Goal: Transaction & Acquisition: Purchase product/service

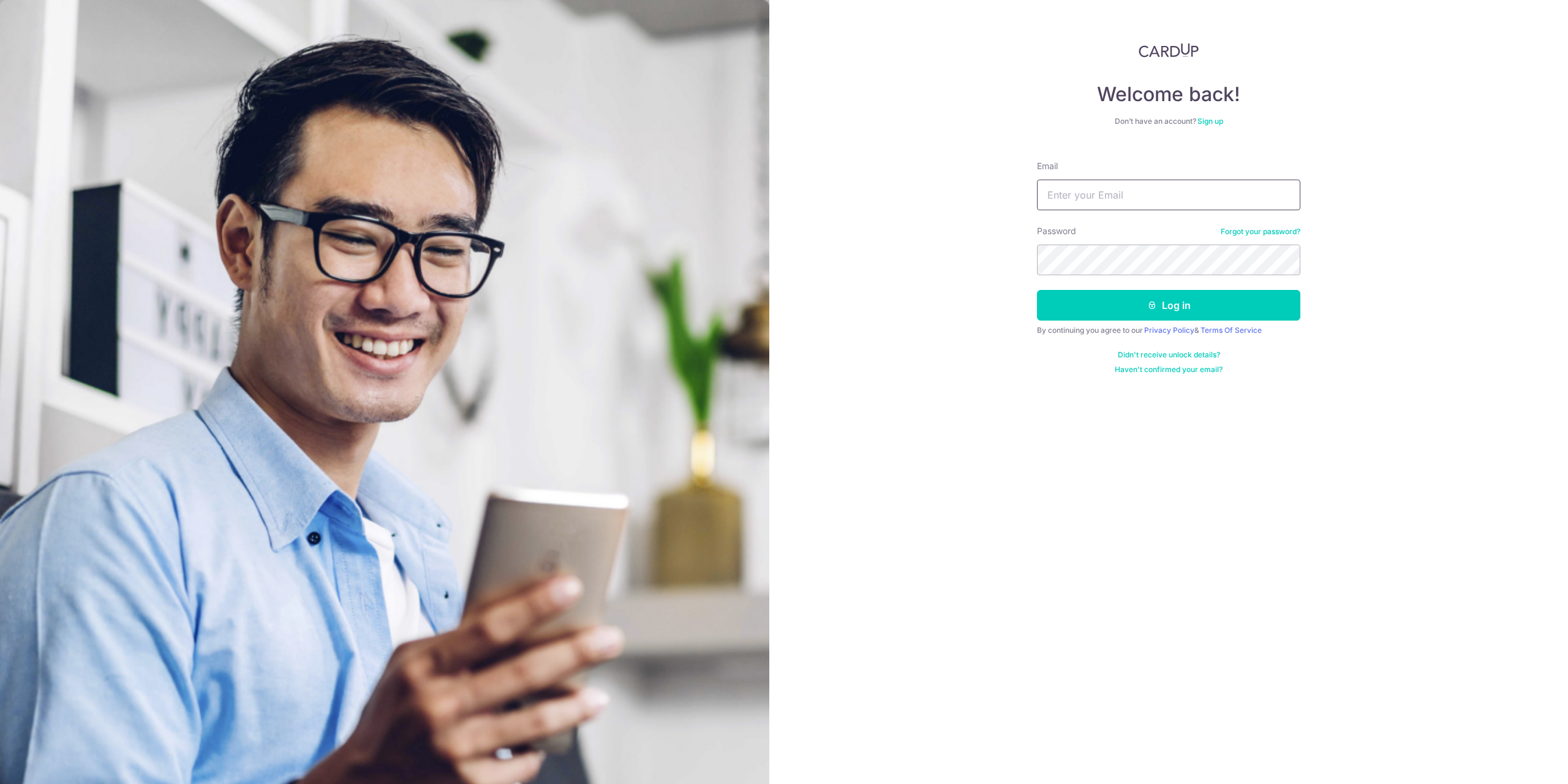
click at [1088, 205] on input "Email" at bounding box center [1169, 194] width 264 height 30
click at [1089, 200] on input "Email" at bounding box center [1169, 194] width 264 height 30
click at [1101, 211] on form "Email Password Forgot your password? Log in By continuing you agree to our Priv…" at bounding box center [1169, 263] width 264 height 224
click at [1107, 201] on input "Email" at bounding box center [1169, 194] width 264 height 30
type input "ong.by1@gmail.com"
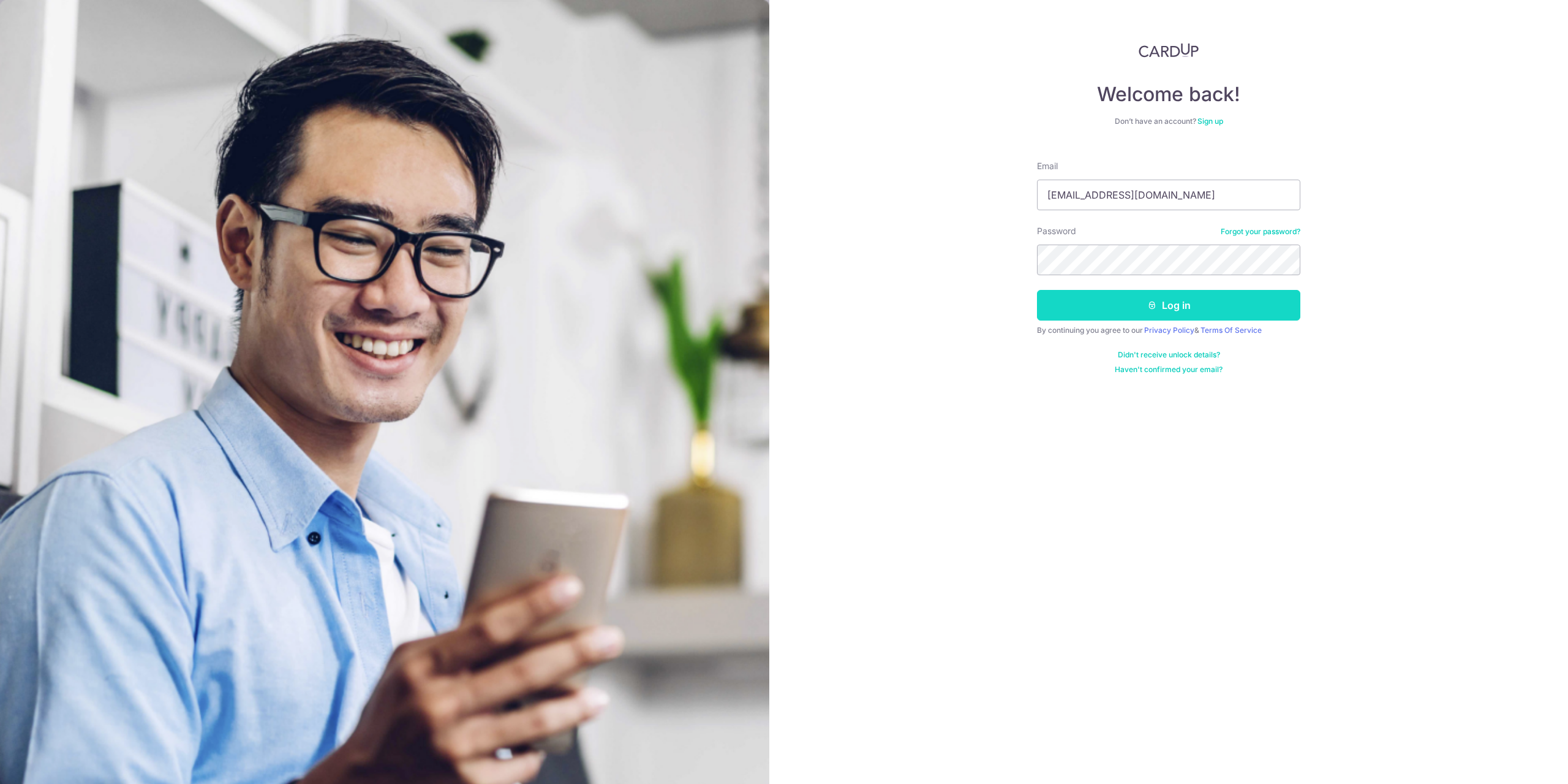
click at [1143, 310] on button "Log in" at bounding box center [1169, 305] width 264 height 30
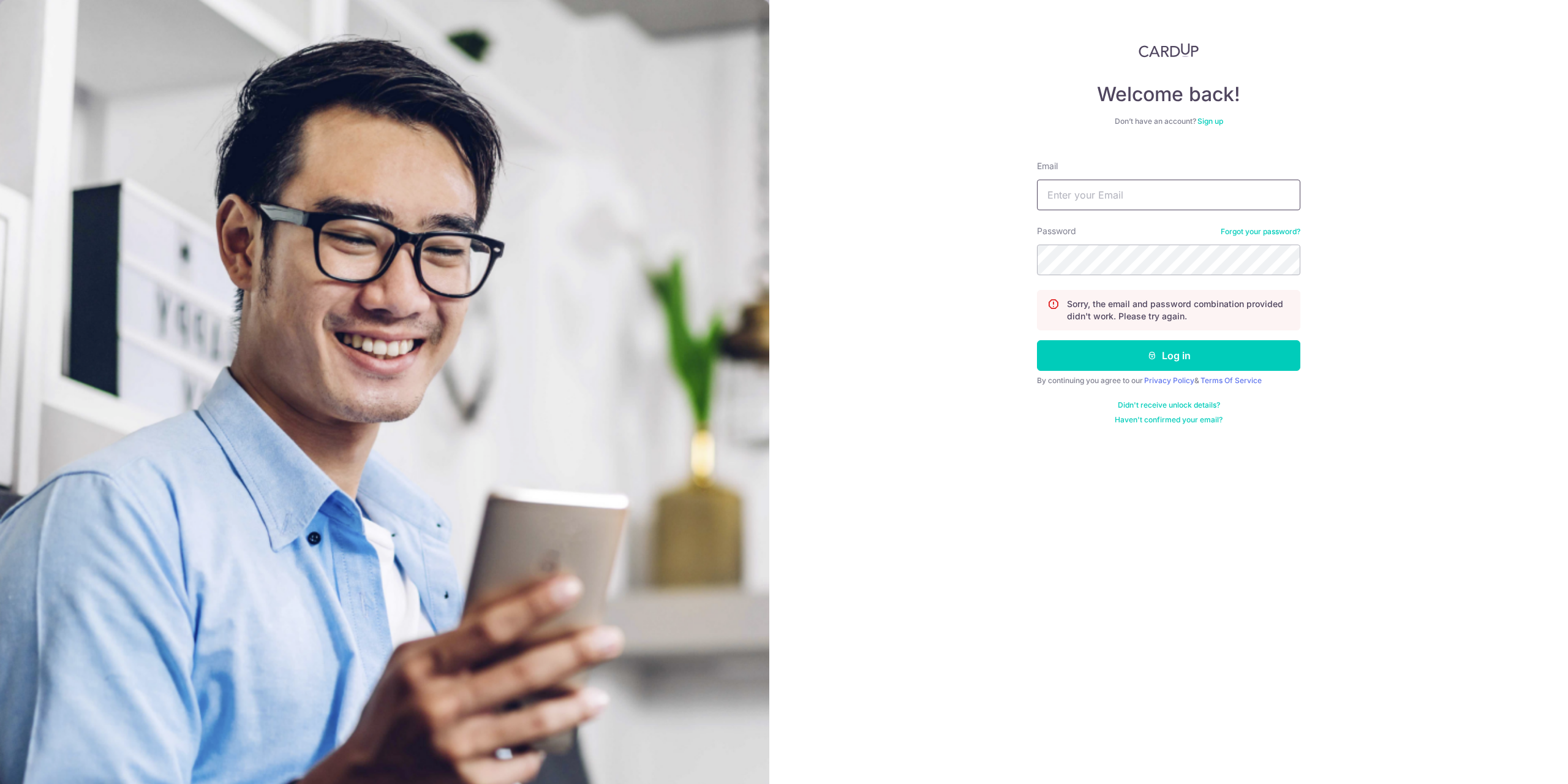
click at [1098, 196] on input "Email" at bounding box center [1169, 194] width 264 height 30
type input "ong.by1@gmail.com"
click at [1087, 351] on button "Log in" at bounding box center [1169, 355] width 264 height 30
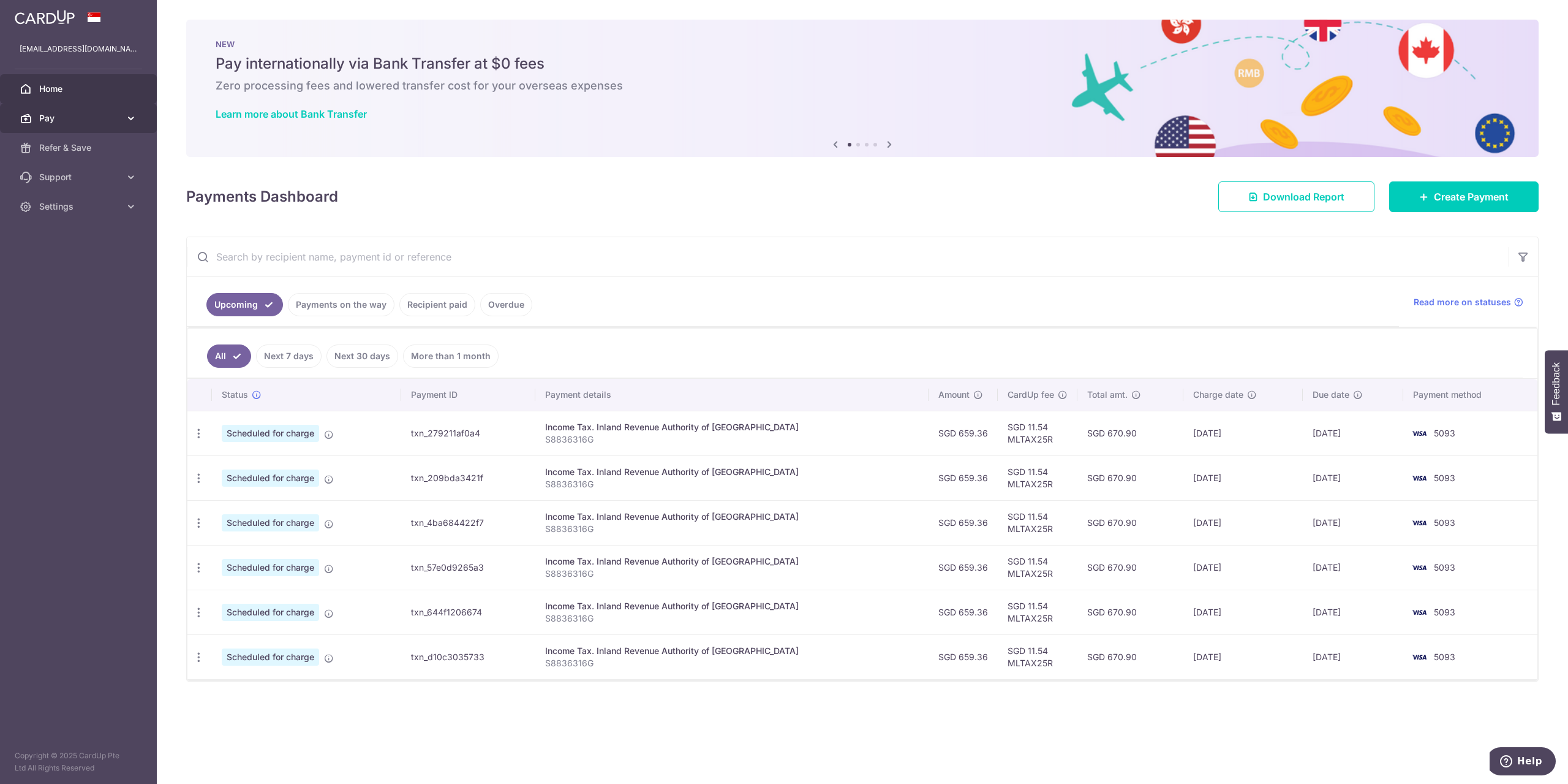
click at [132, 112] on icon at bounding box center [131, 118] width 13 height 13
click at [445, 355] on link "More than 1 month" at bounding box center [451, 356] width 95 height 23
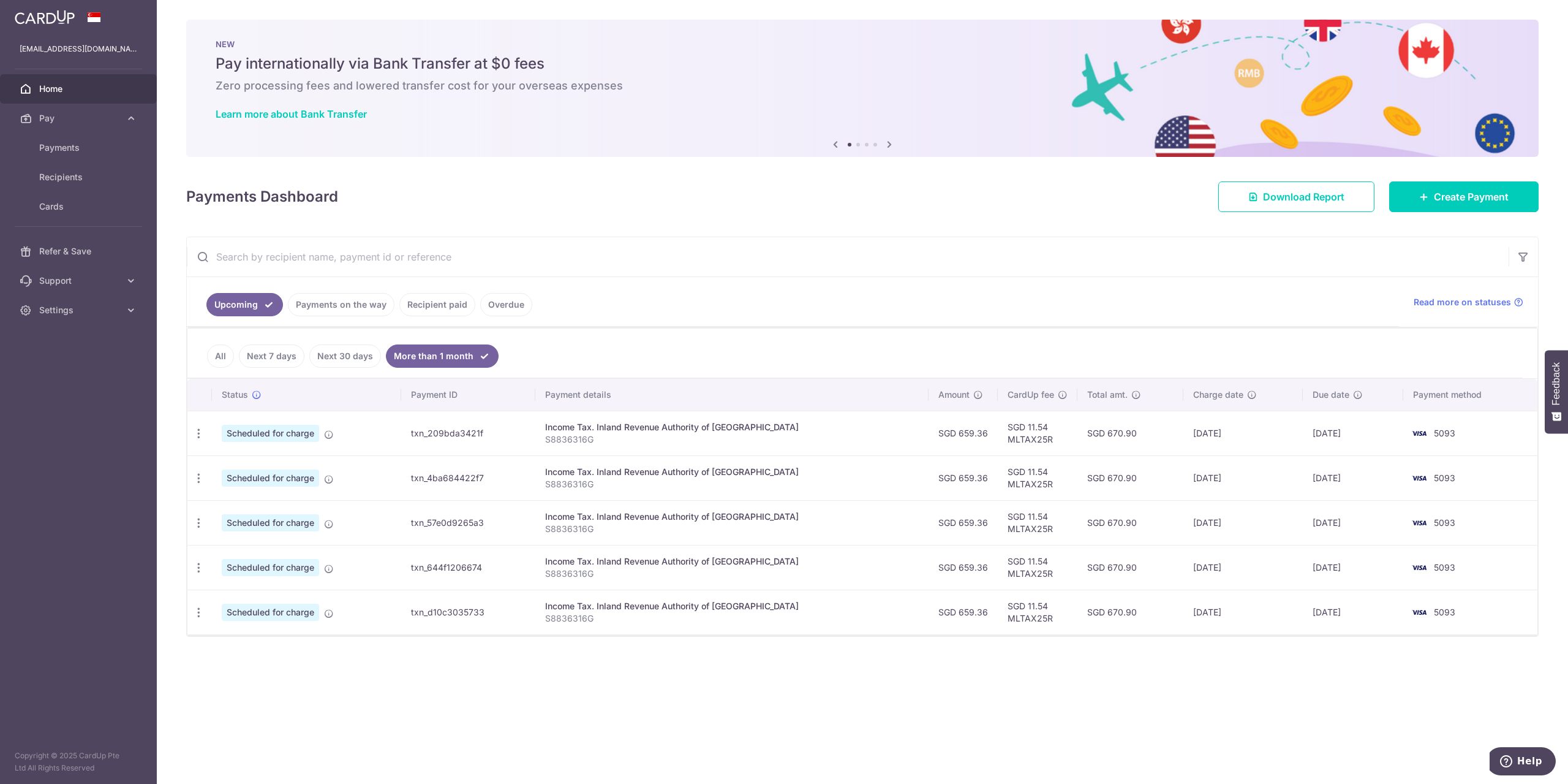
click at [427, 309] on link "Recipient paid" at bounding box center [437, 305] width 76 height 23
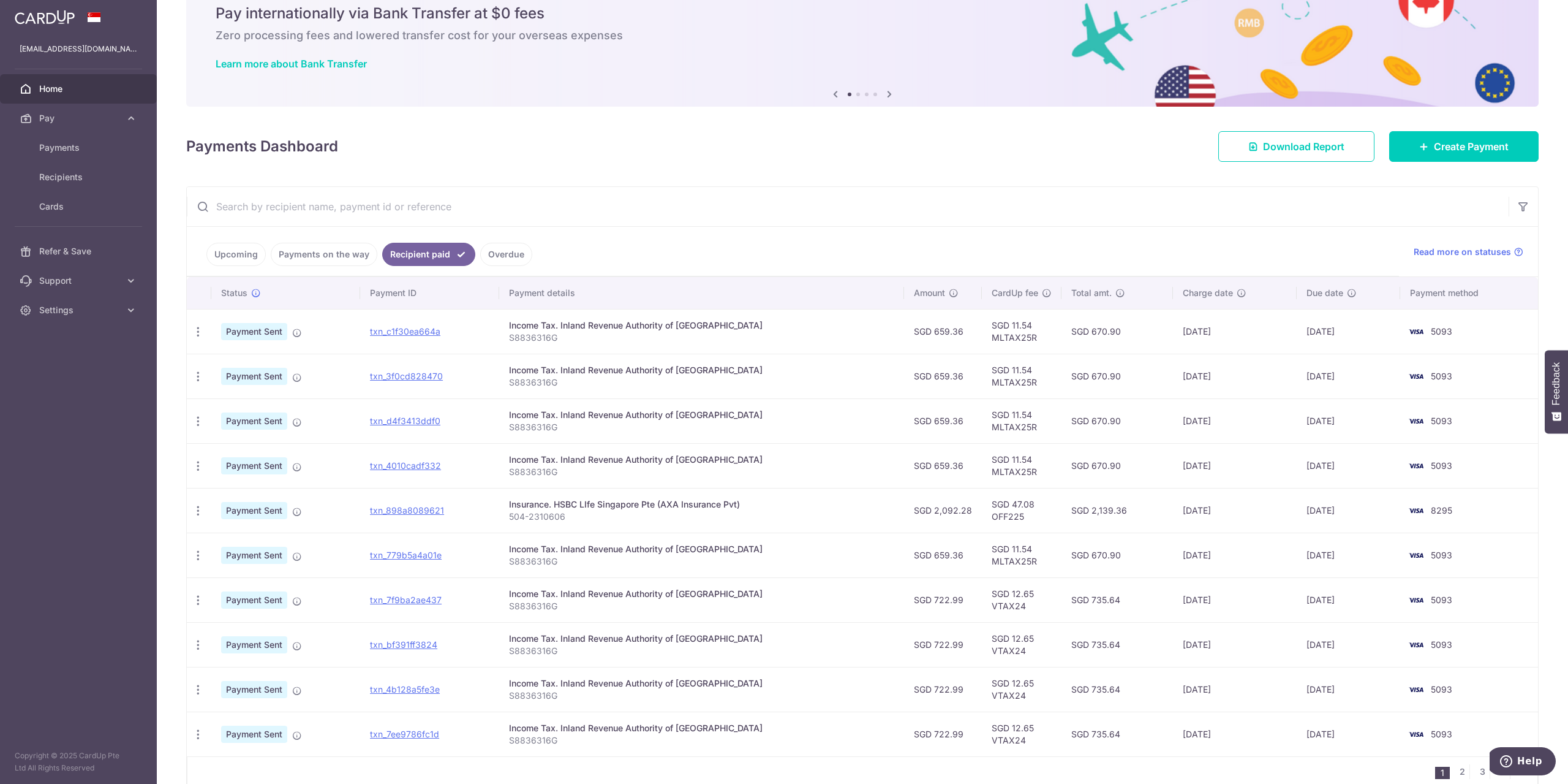
scroll to position [106, 0]
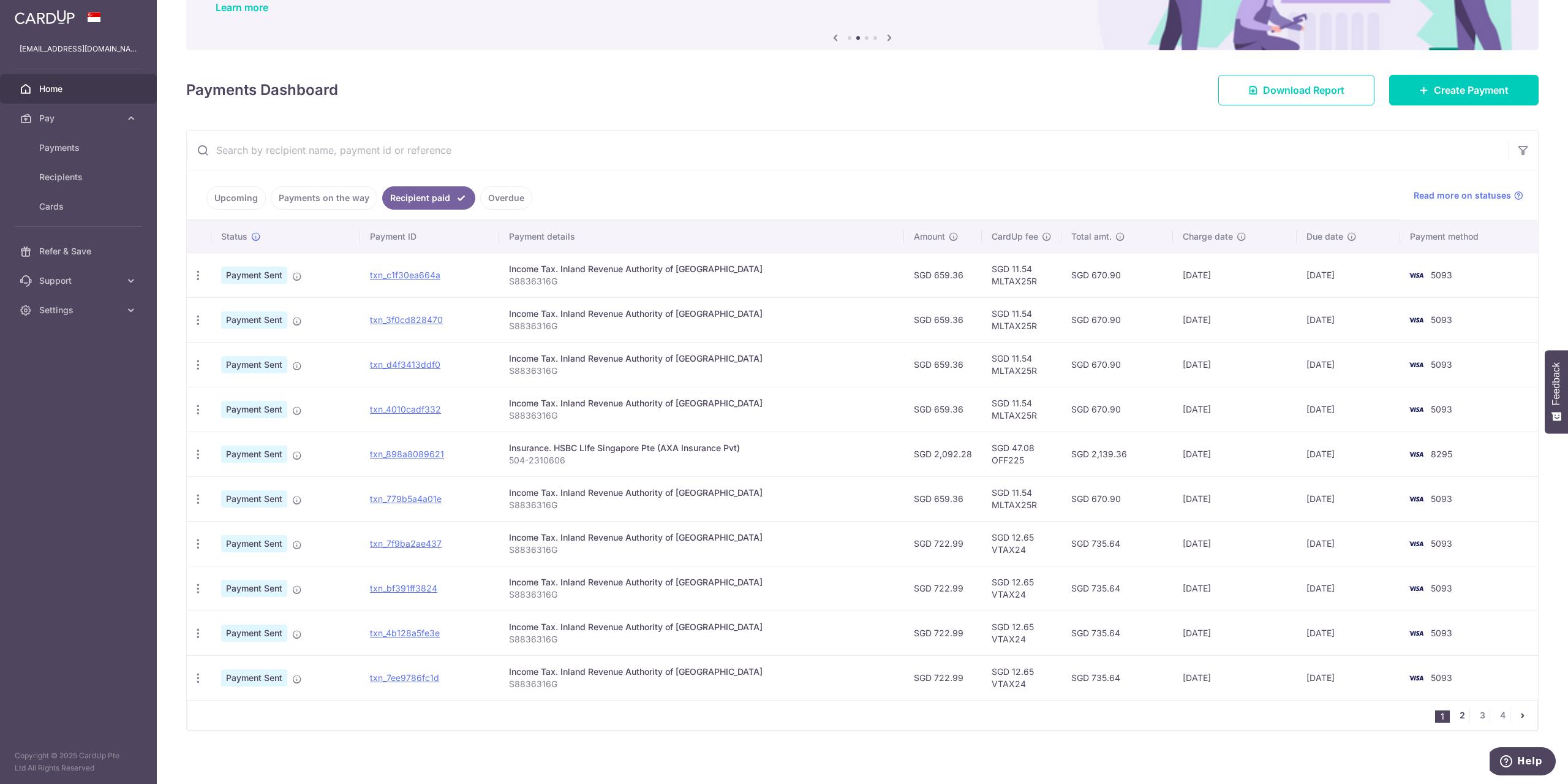
click at [1455, 715] on link "2" at bounding box center [1462, 715] width 15 height 15
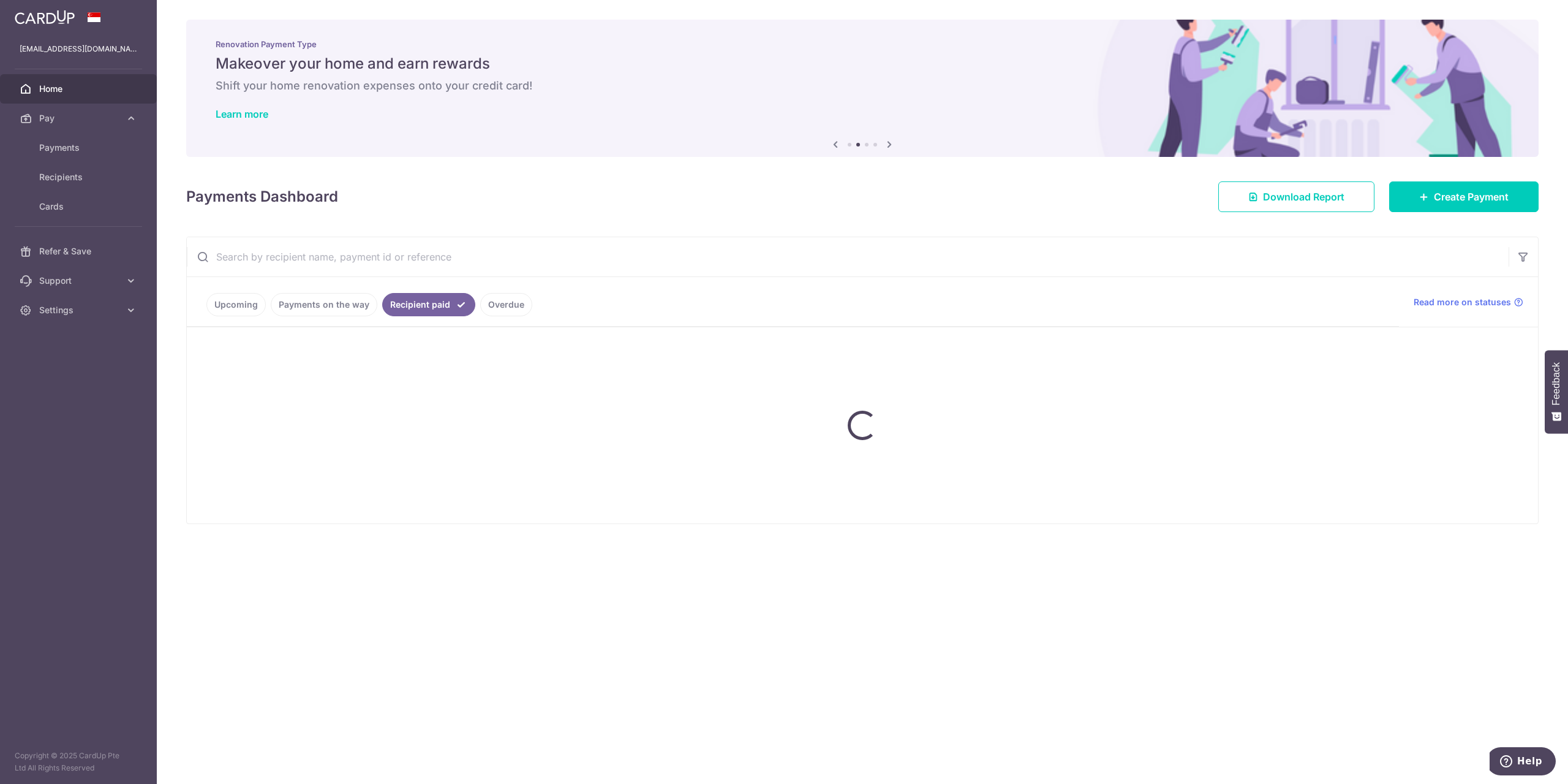
scroll to position [0, 0]
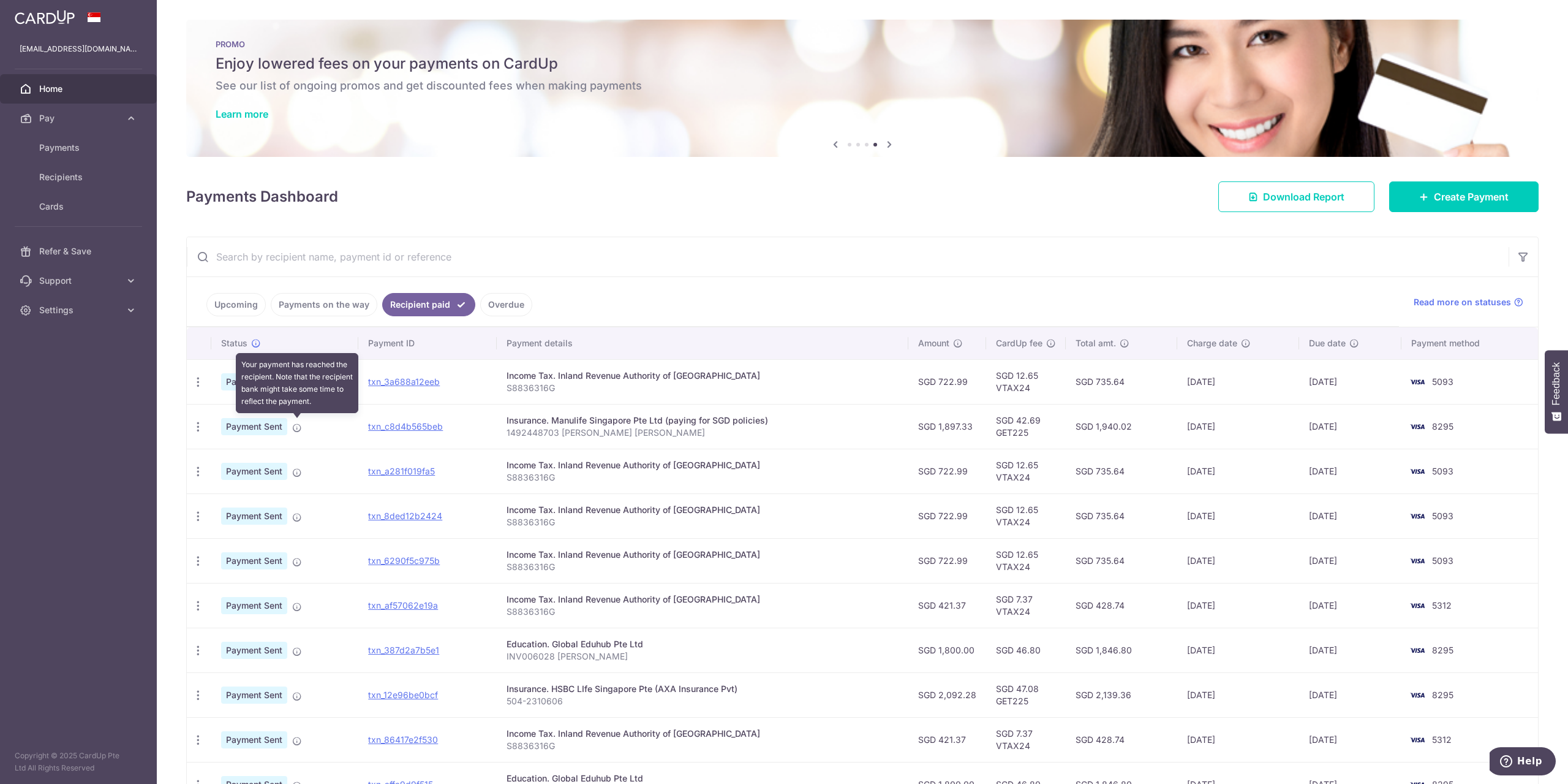
click at [299, 423] on icon at bounding box center [297, 428] width 10 height 10
click at [100, 150] on span "Payments" at bounding box center [79, 147] width 81 height 13
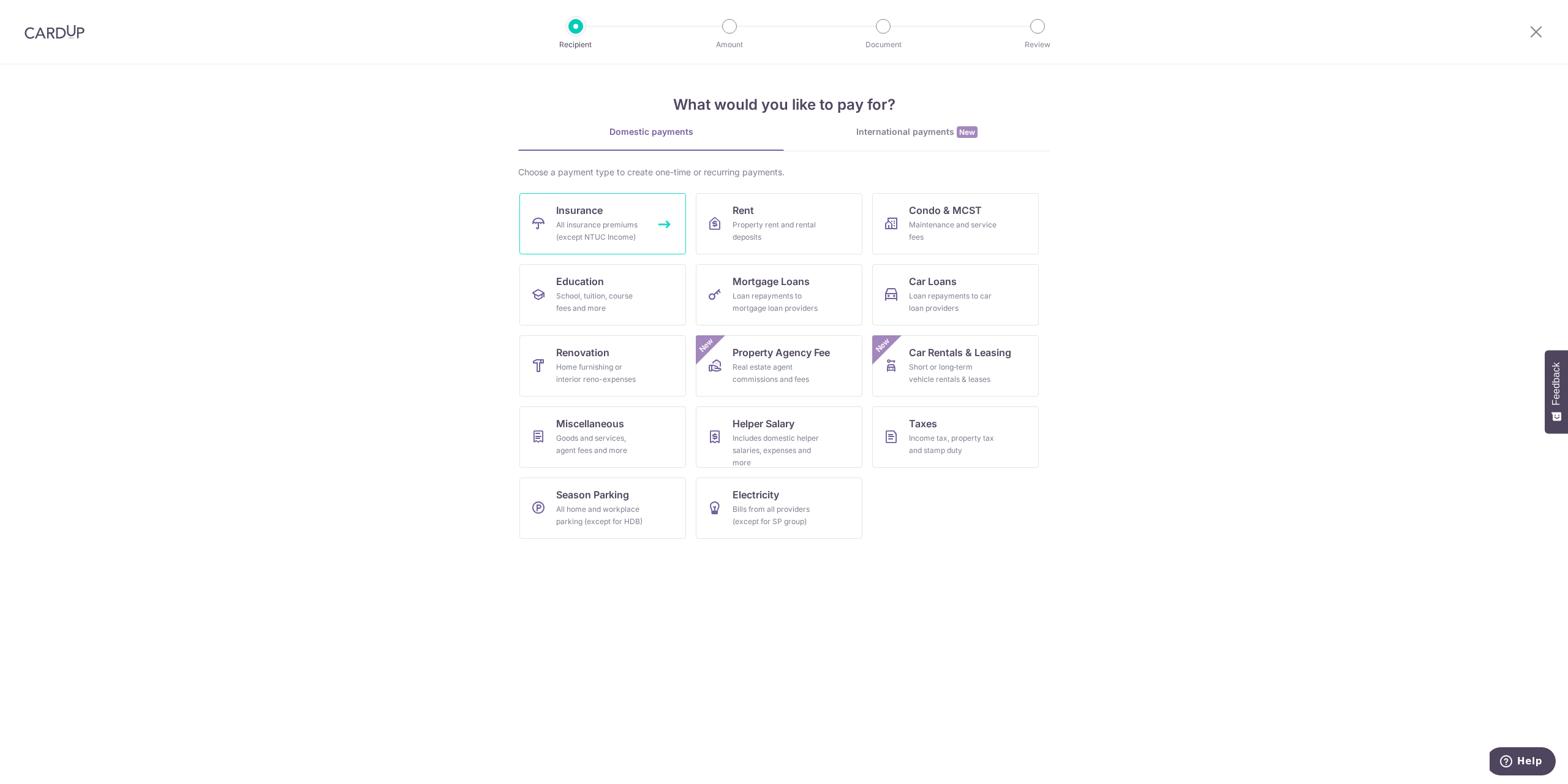
click at [589, 219] on div "All insurance premiums (except NTUC Income)" at bounding box center [600, 231] width 89 height 24
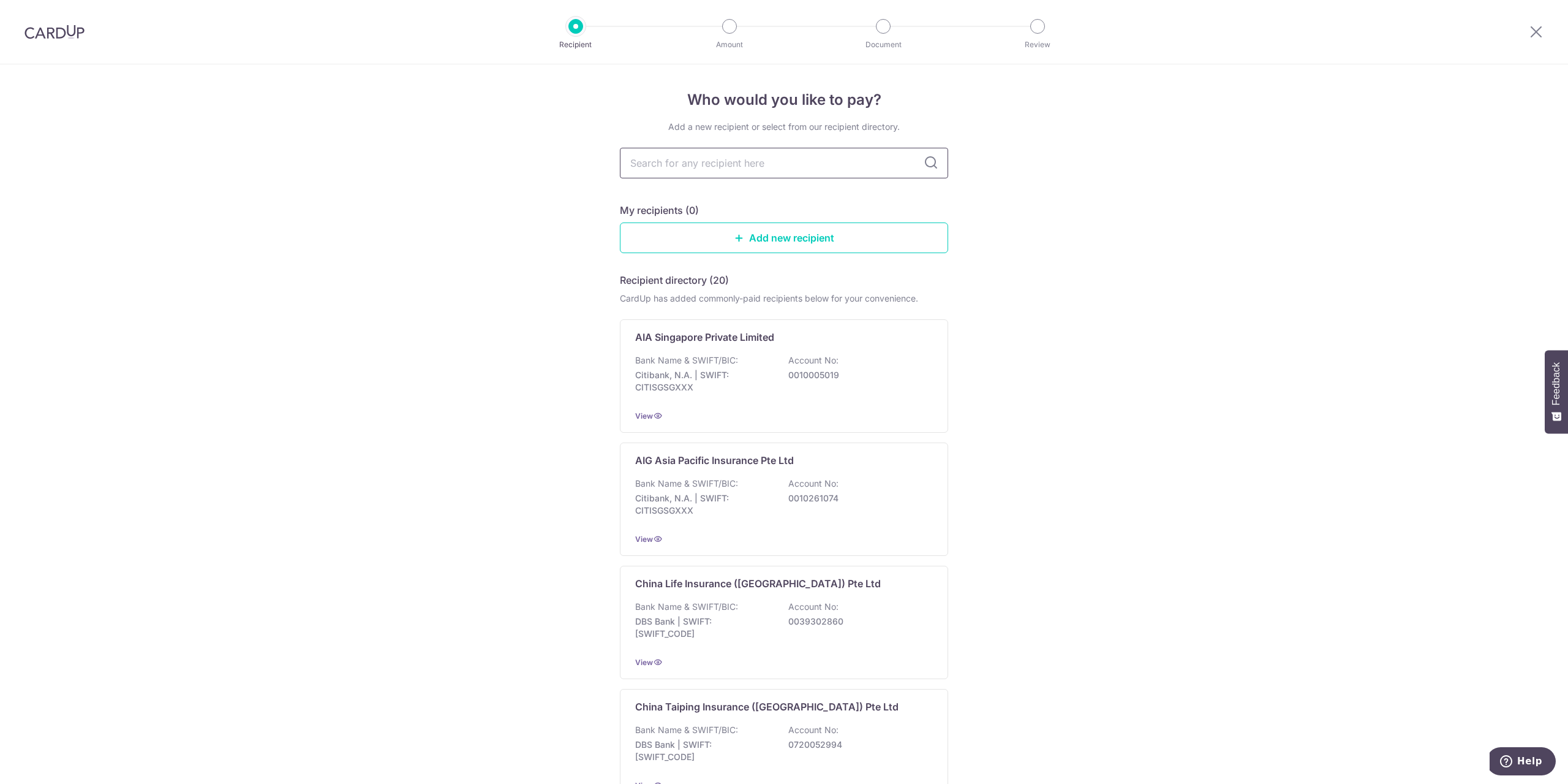
click at [765, 166] on input "text" at bounding box center [784, 163] width 328 height 30
type input "manu"
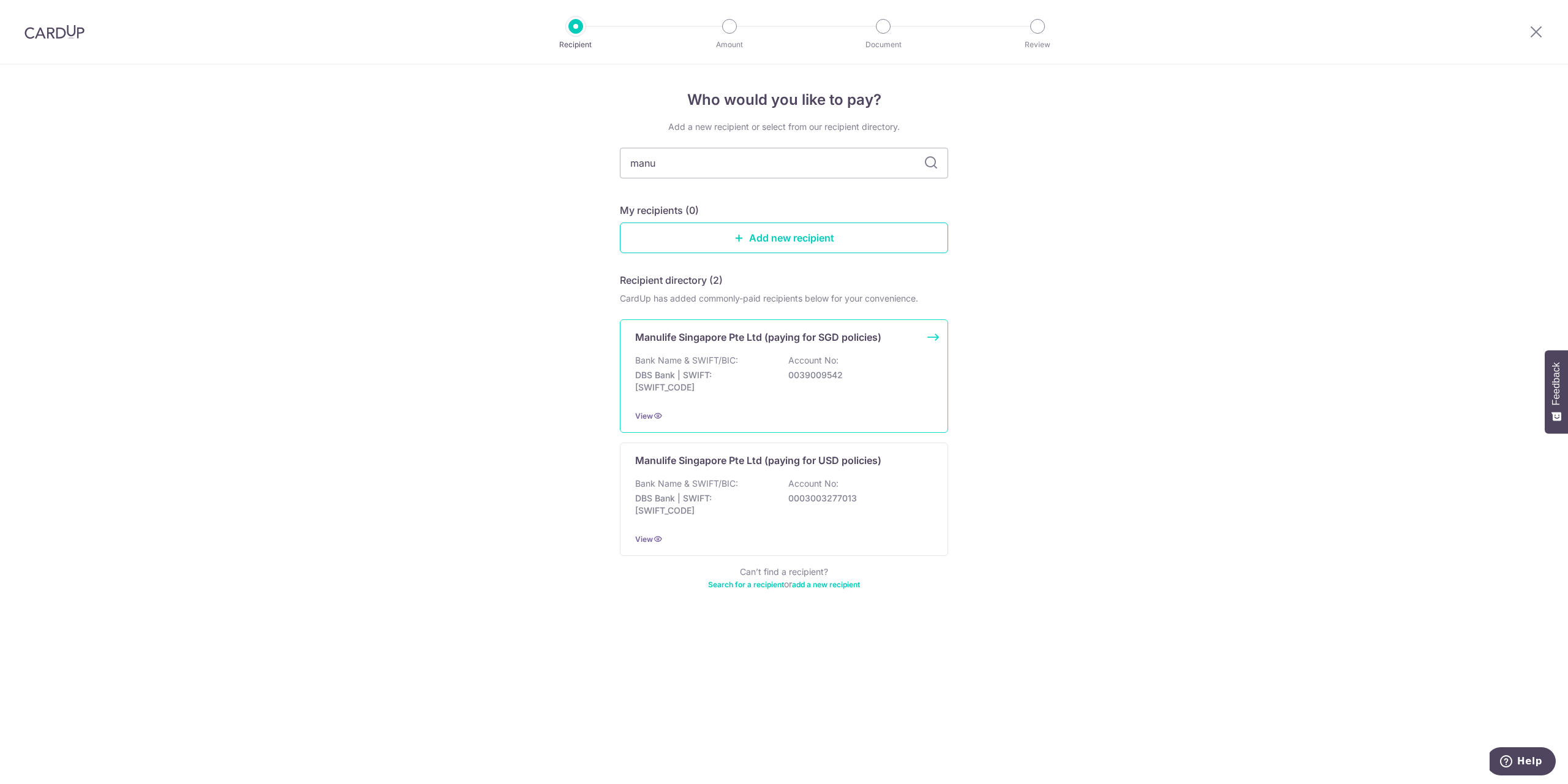
click at [729, 379] on p "DBS Bank | SWIFT: DBSSSGSGXXX" at bounding box center [703, 381] width 137 height 24
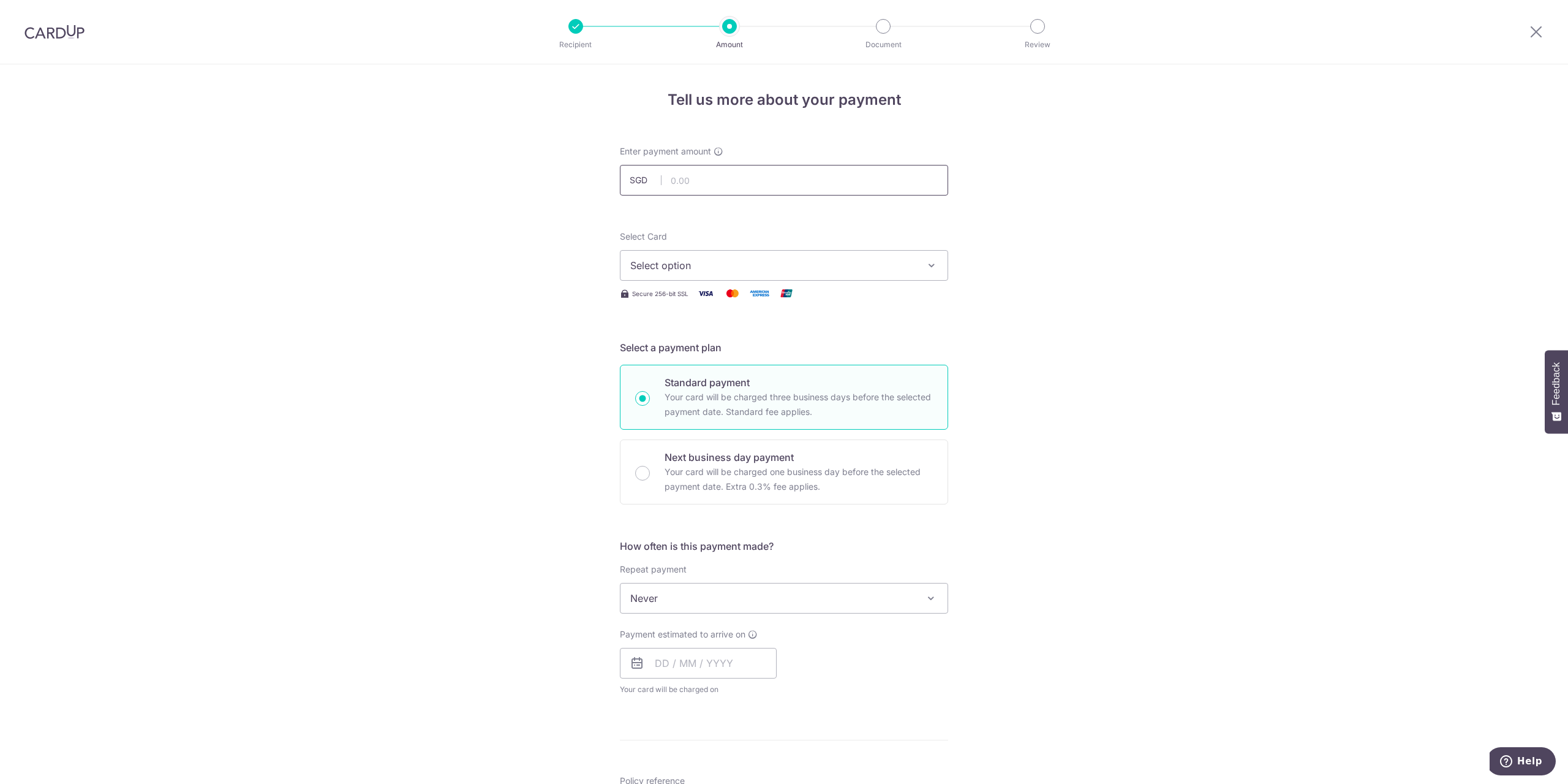
click at [683, 178] on input "text" at bounding box center [784, 179] width 328 height 30
type input "1,897.33"
click at [787, 269] on span "Select option" at bounding box center [772, 265] width 285 height 15
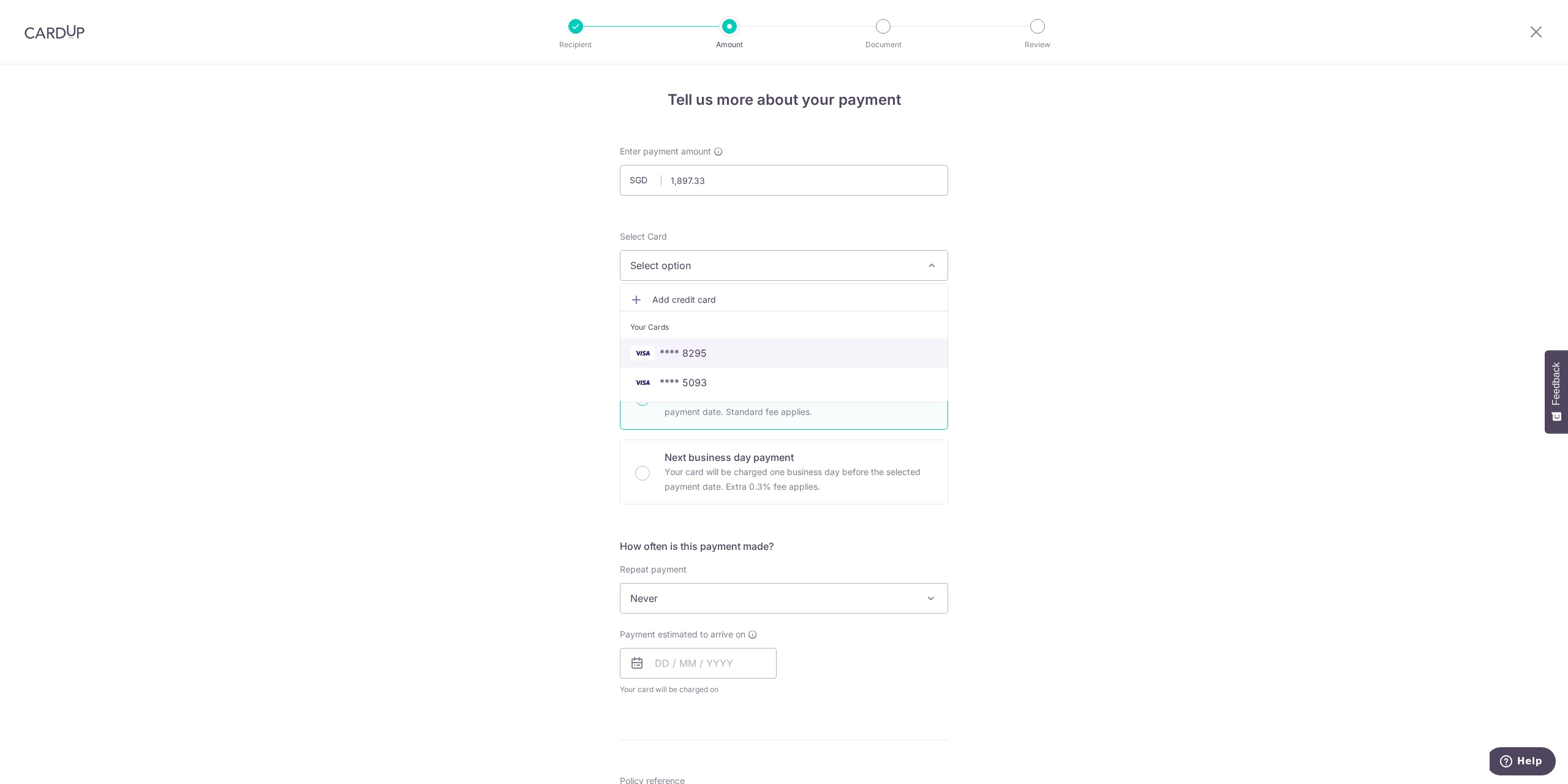
click at [661, 351] on span "**** 8295" at bounding box center [684, 353] width 47 height 15
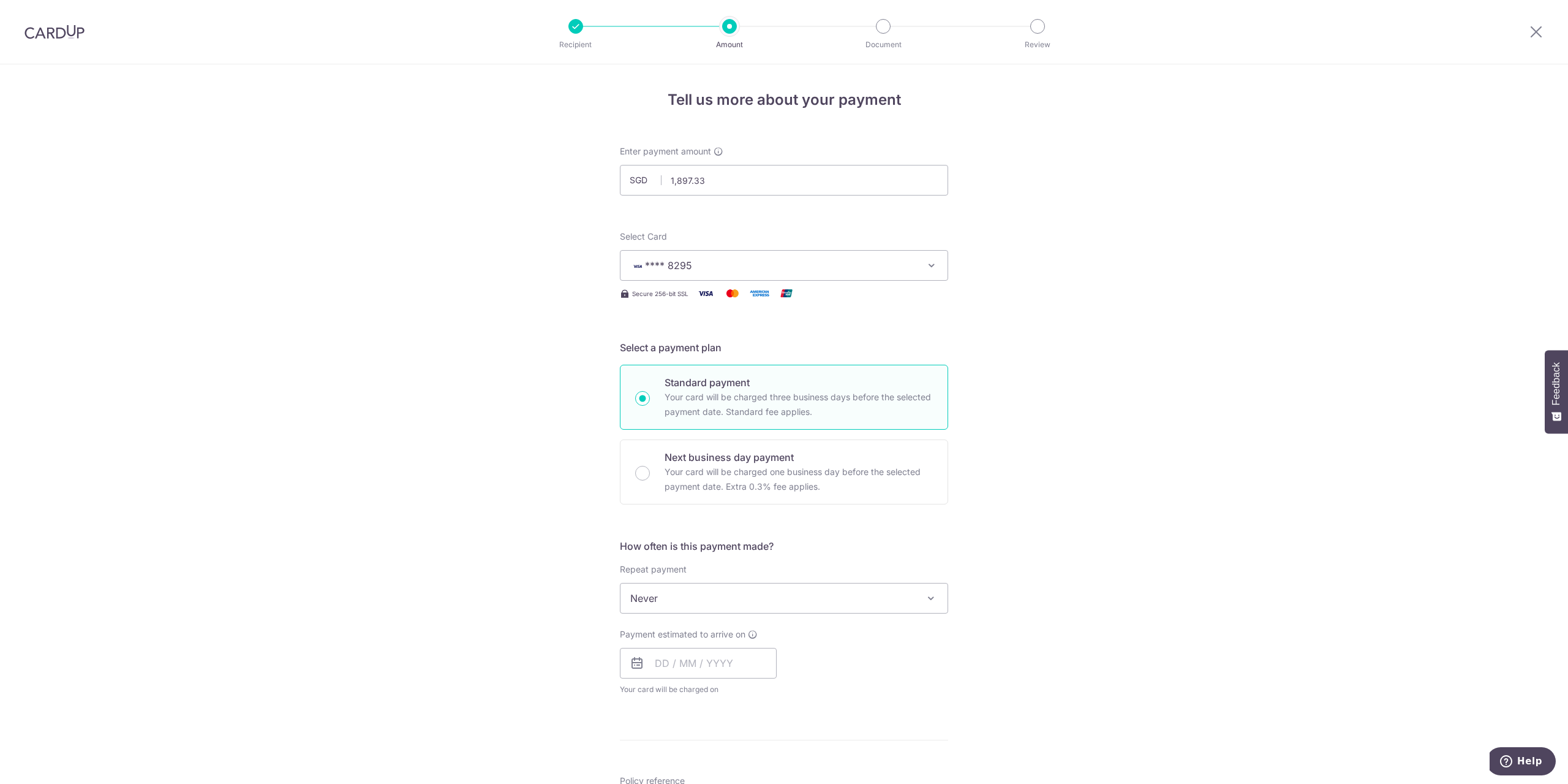
scroll to position [61, 0]
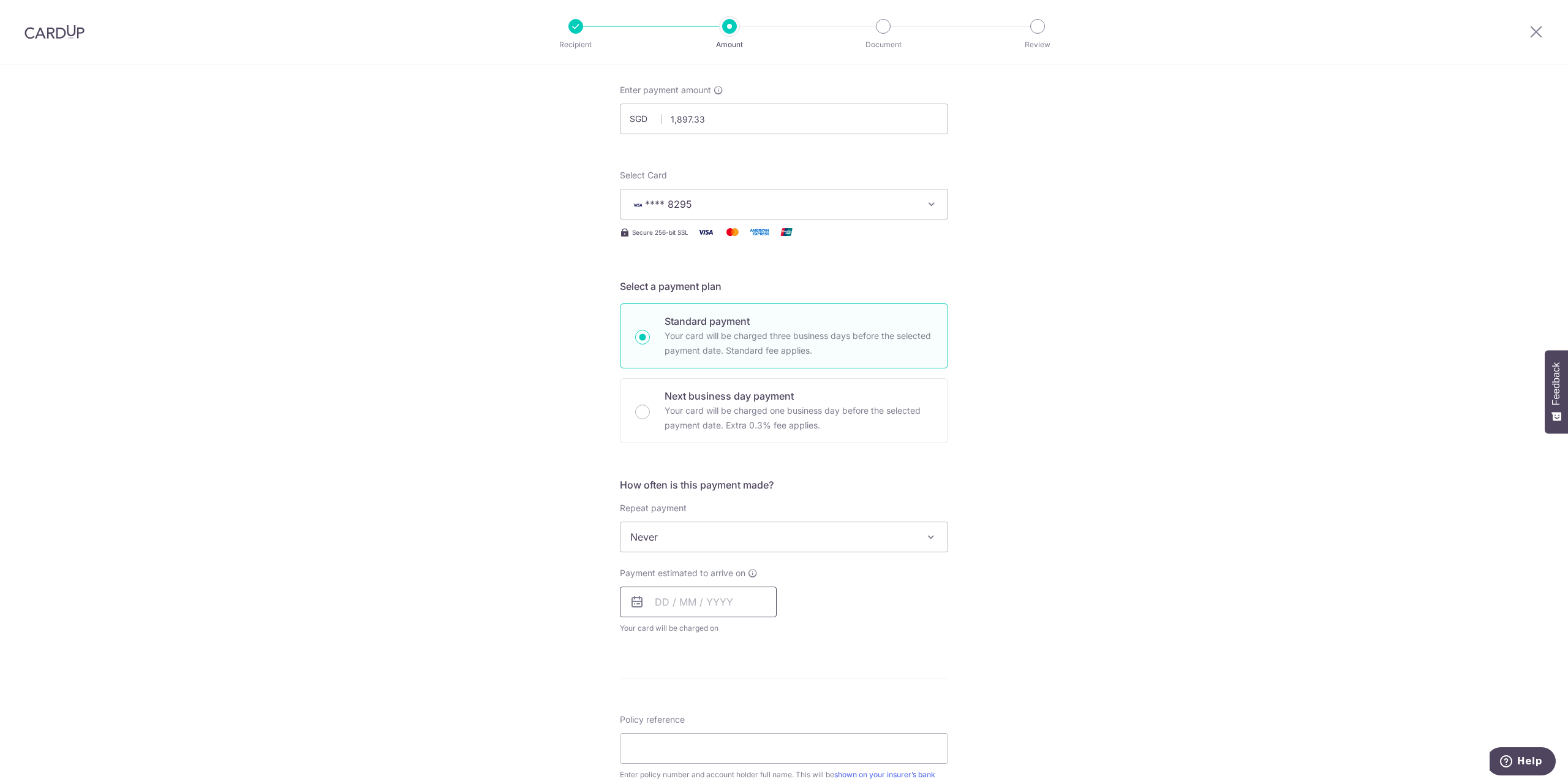
click at [729, 612] on input "text" at bounding box center [698, 601] width 157 height 30
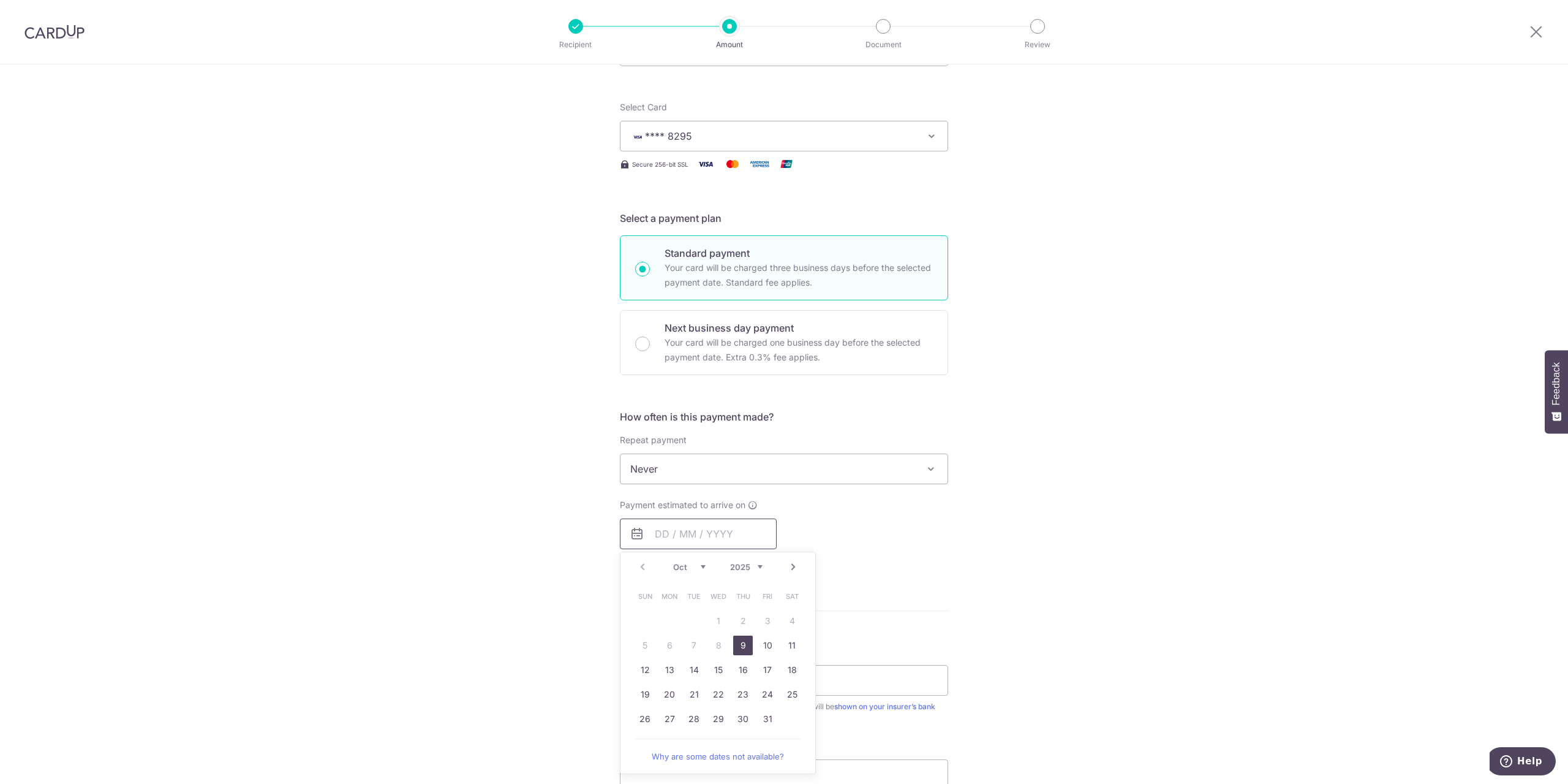
scroll to position [184, 0]
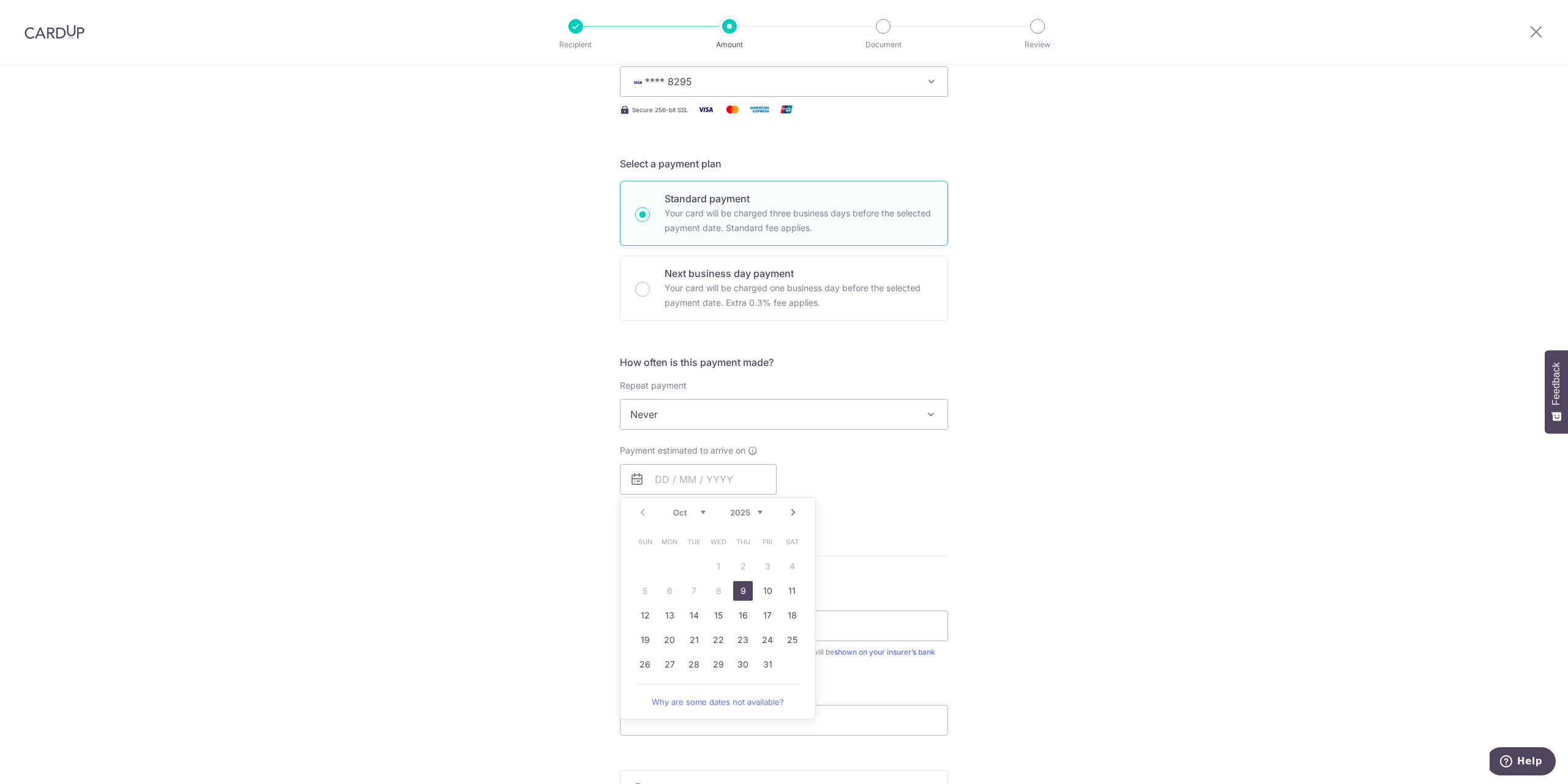
click at [733, 590] on link "9" at bounding box center [743, 590] width 19 height 19
type input "[DATE]"
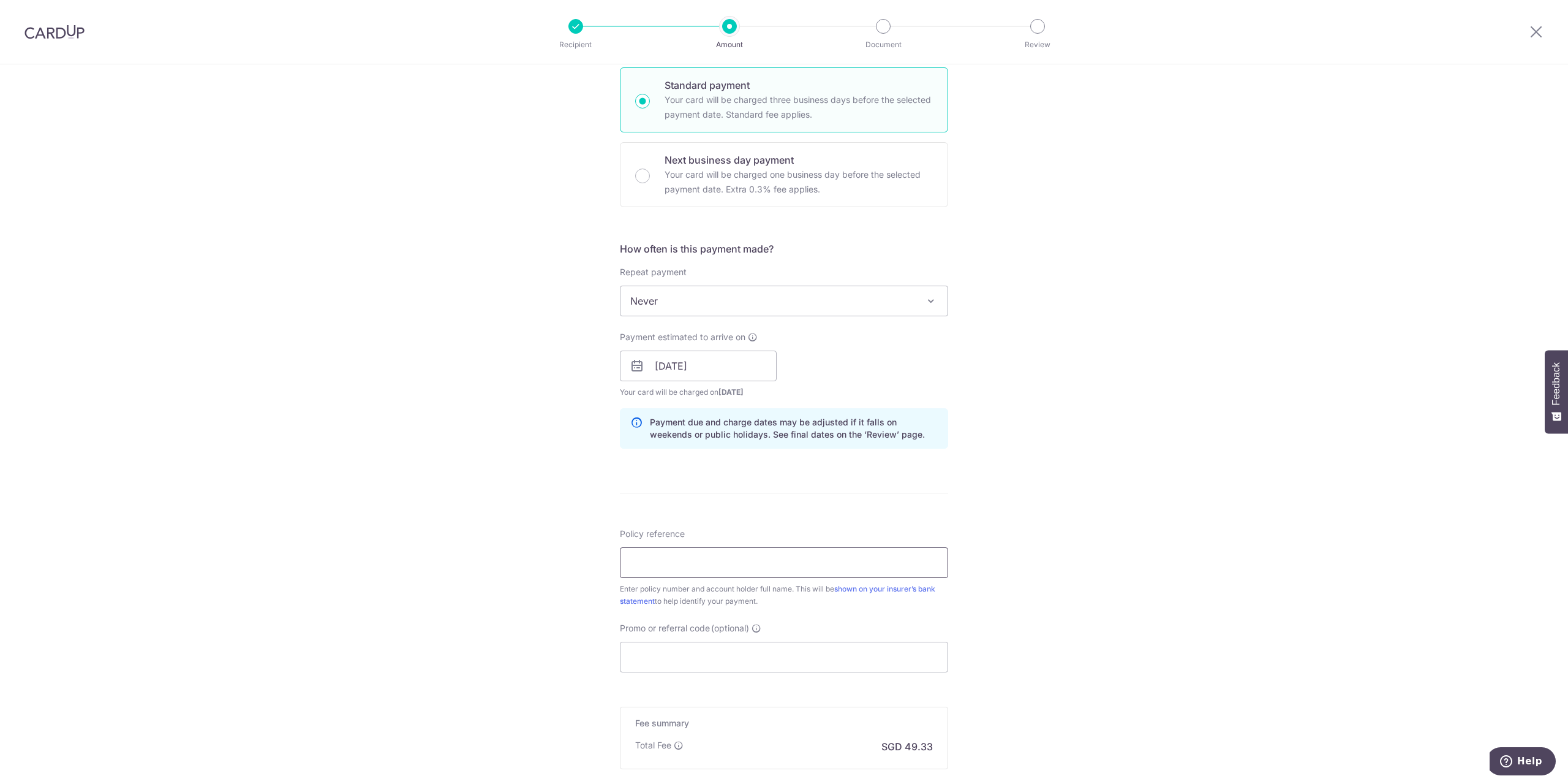
scroll to position [307, 0]
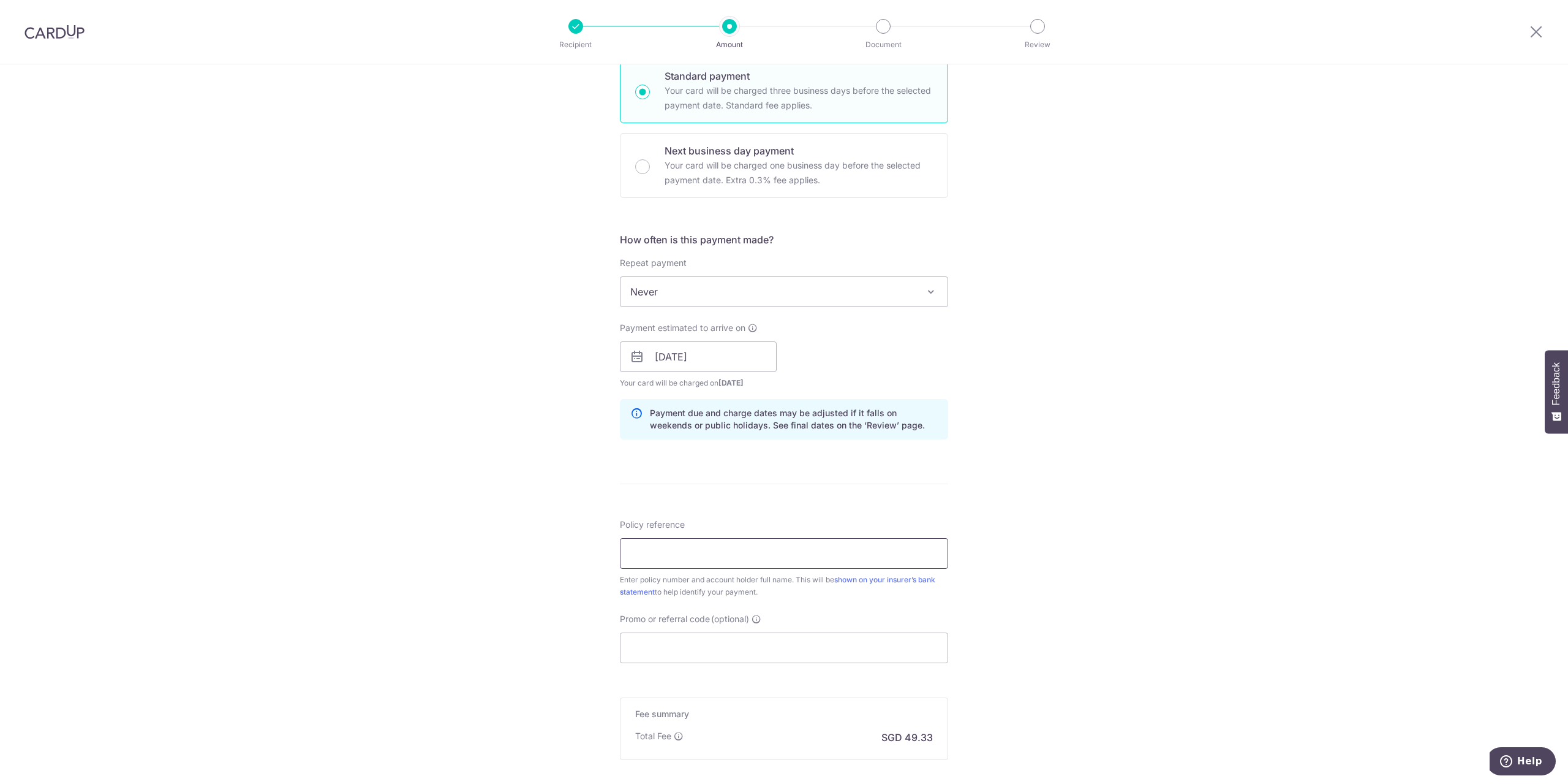
click at [644, 556] on input "Policy reference" at bounding box center [784, 552] width 328 height 30
type input "1492448703 [PERSON_NAME] [PERSON_NAME]"
click at [654, 647] on input "Promo or referral code (optional)" at bounding box center [784, 647] width 328 height 30
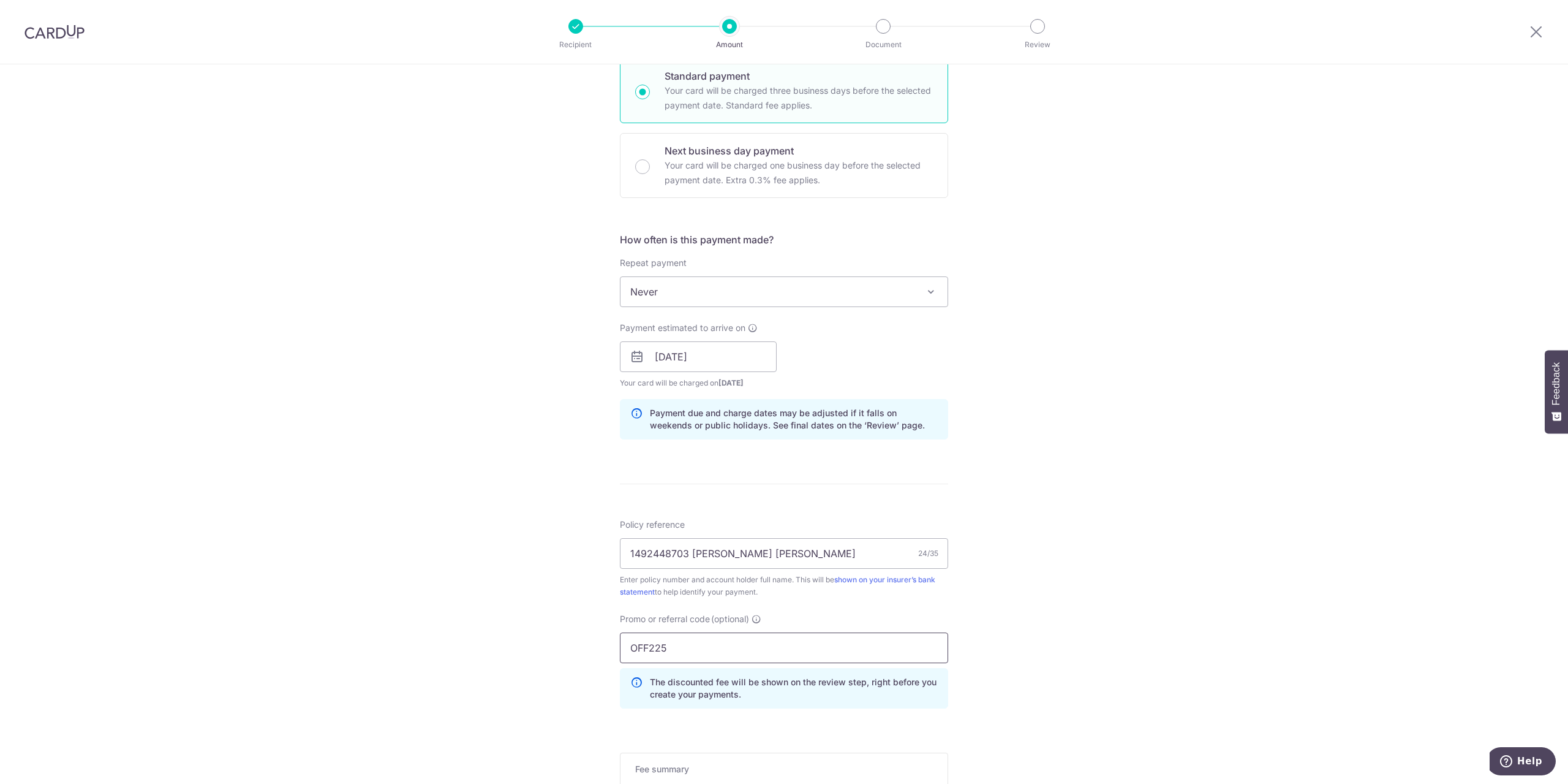
type input "OFF225"
click at [341, 661] on div "Tell us more about your payment Enter payment amount SGD 1,897.33 1897.33 Selec…" at bounding box center [784, 365] width 1568 height 1213
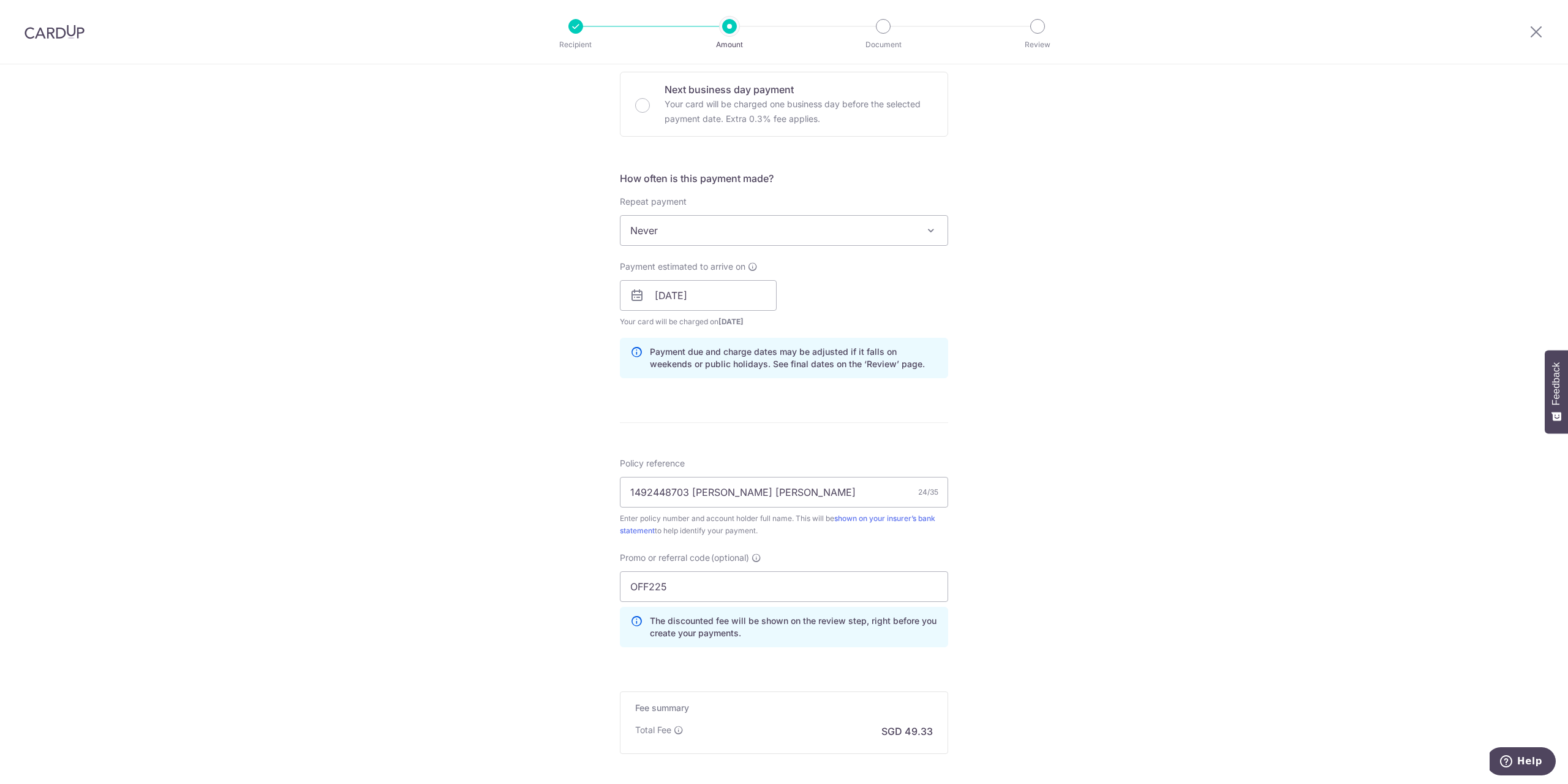
scroll to position [491, 0]
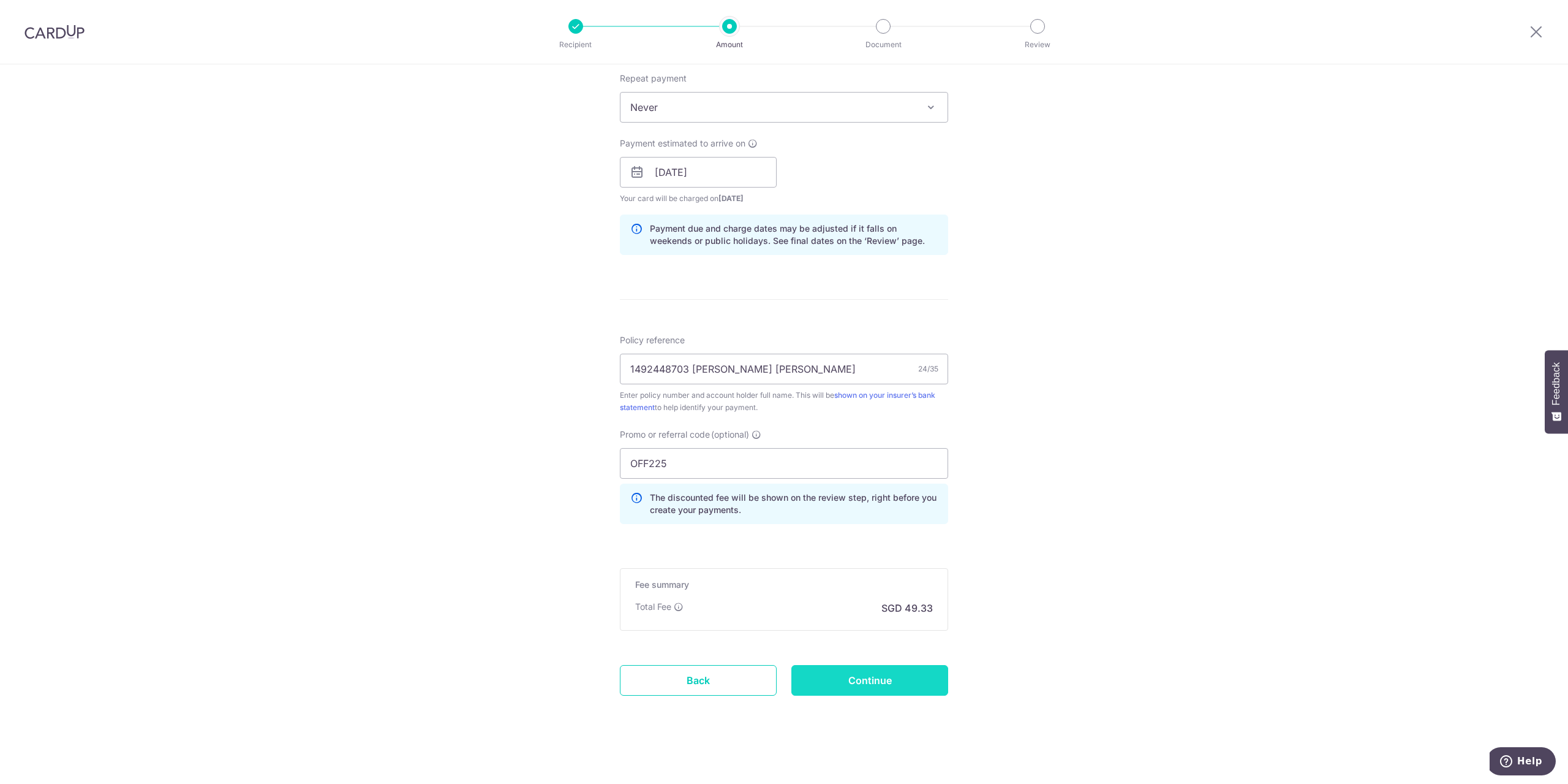
click at [867, 689] on input "Continue" at bounding box center [870, 680] width 157 height 30
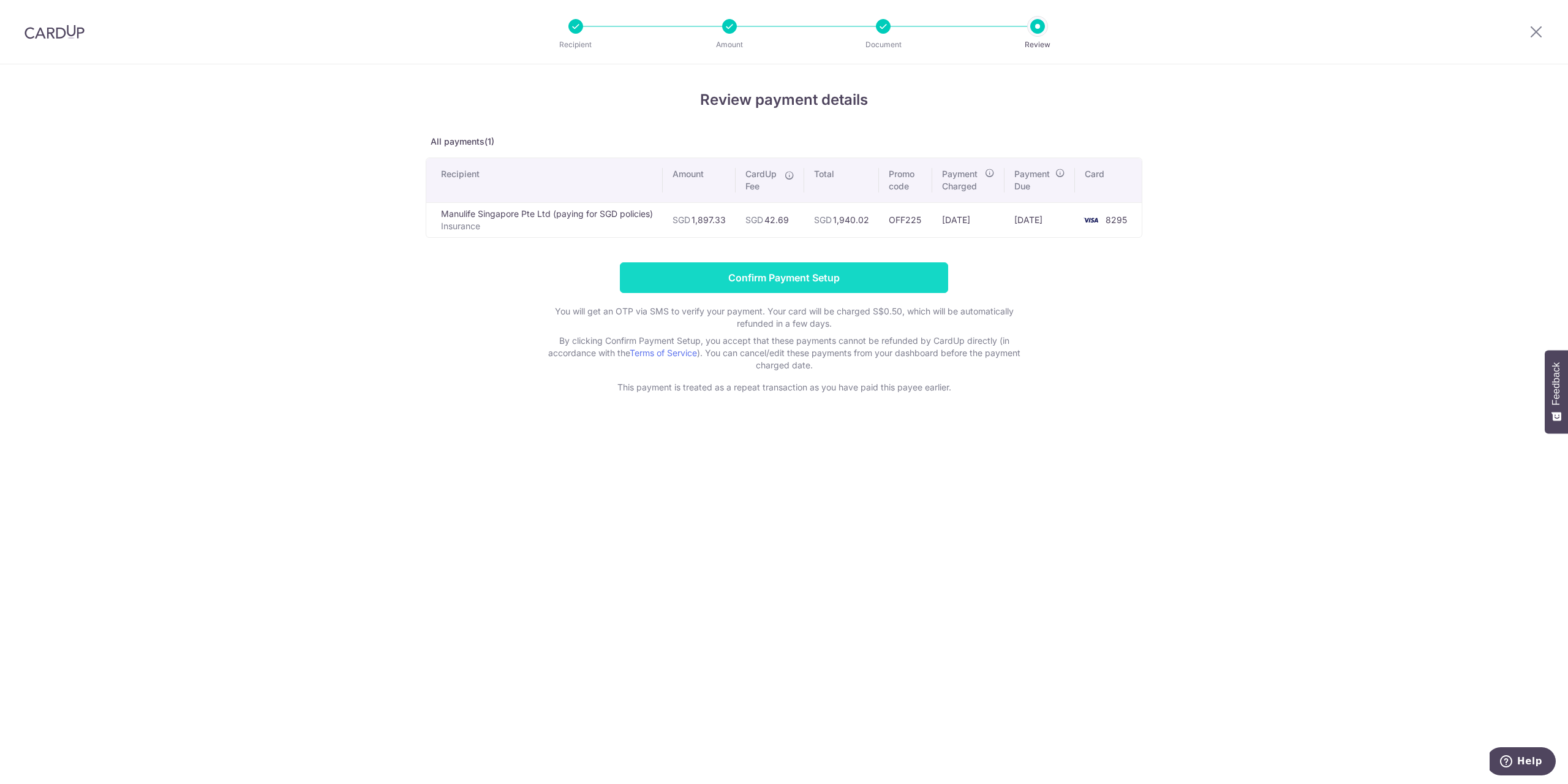
click at [734, 287] on input "Confirm Payment Setup" at bounding box center [784, 277] width 328 height 30
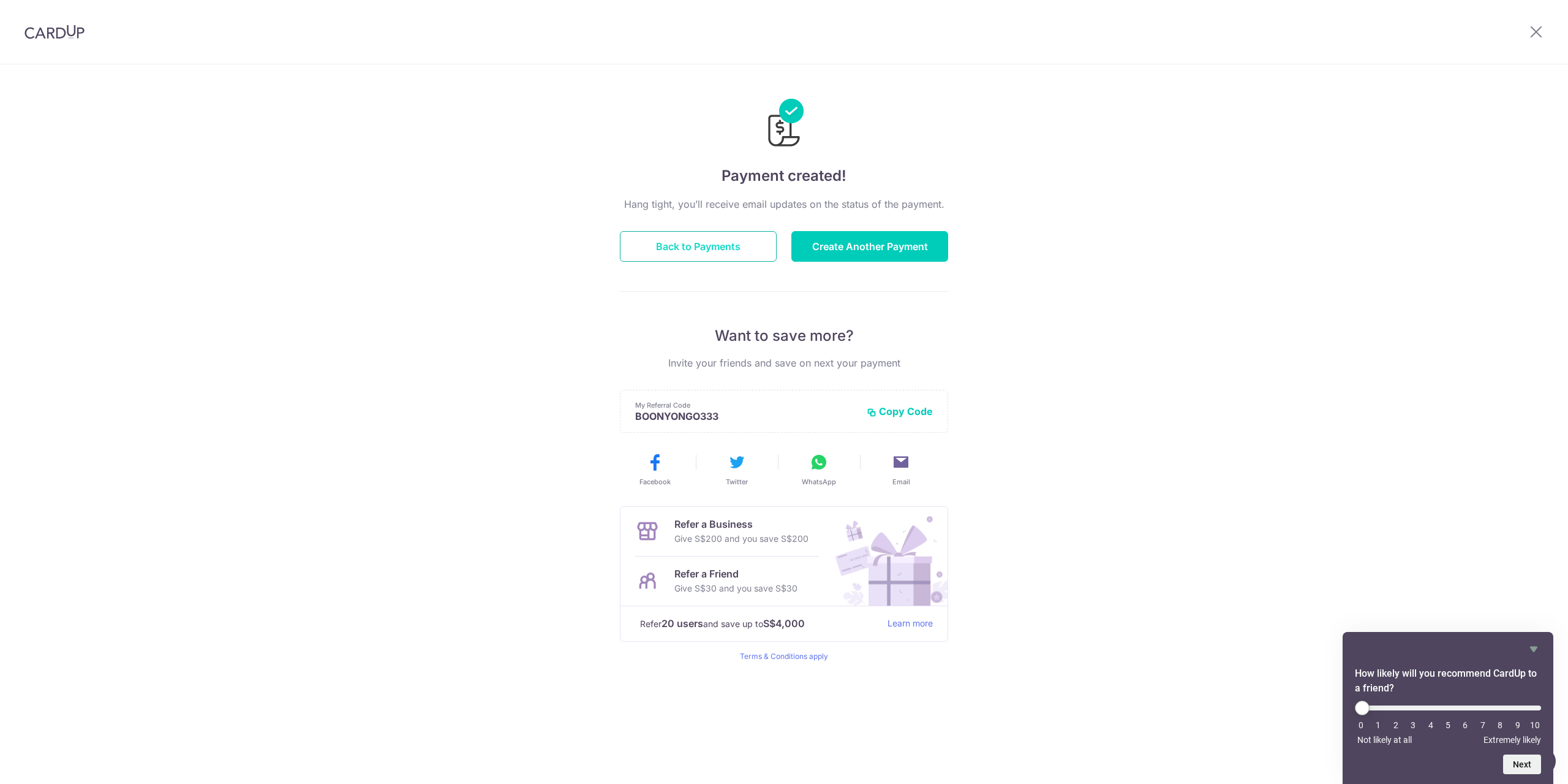
click at [758, 255] on button "Back to Payments" at bounding box center [698, 245] width 157 height 30
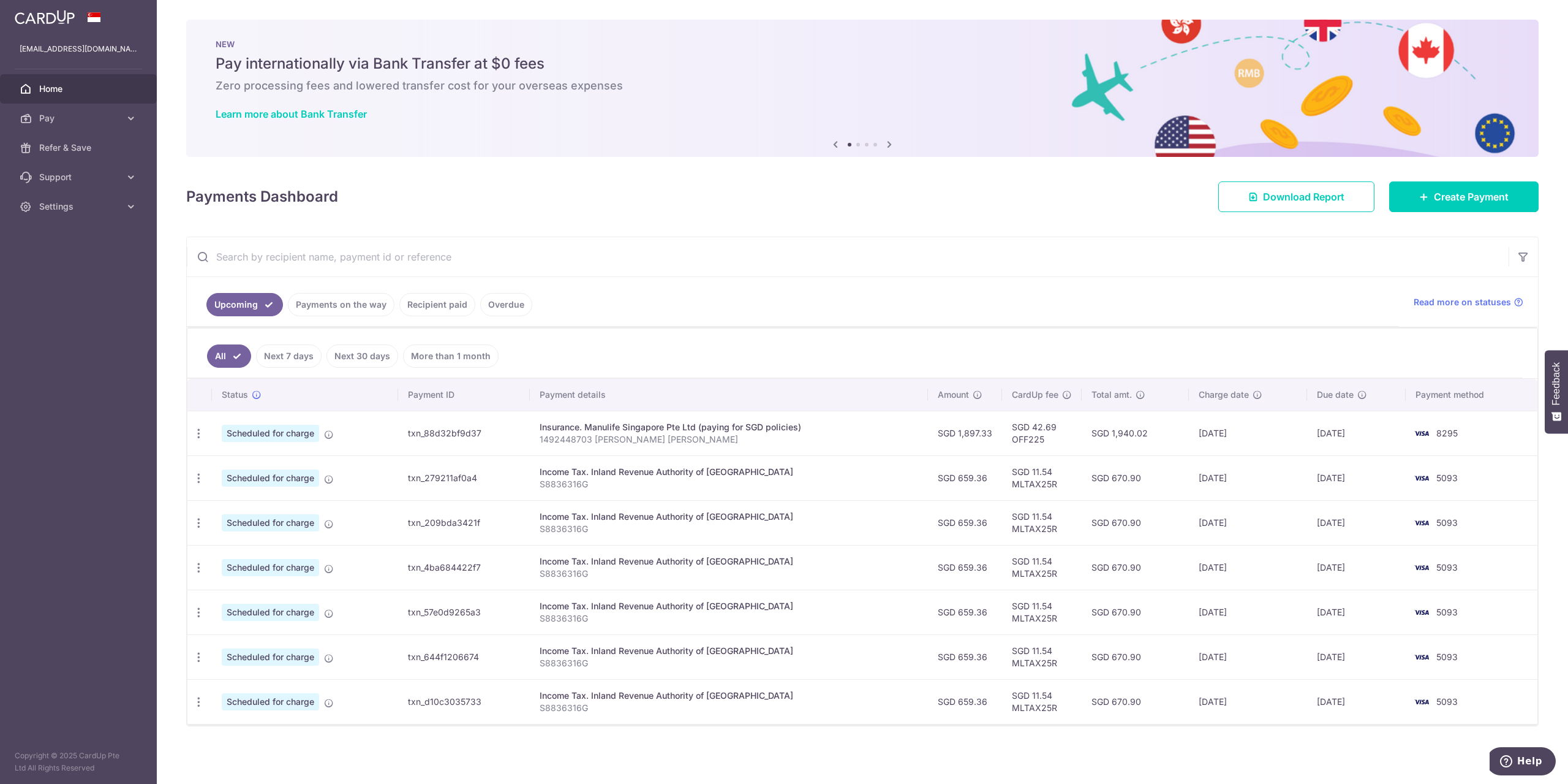
click at [803, 433] on p "1492448703 [PERSON_NAME] [PERSON_NAME]" at bounding box center [728, 439] width 378 height 13
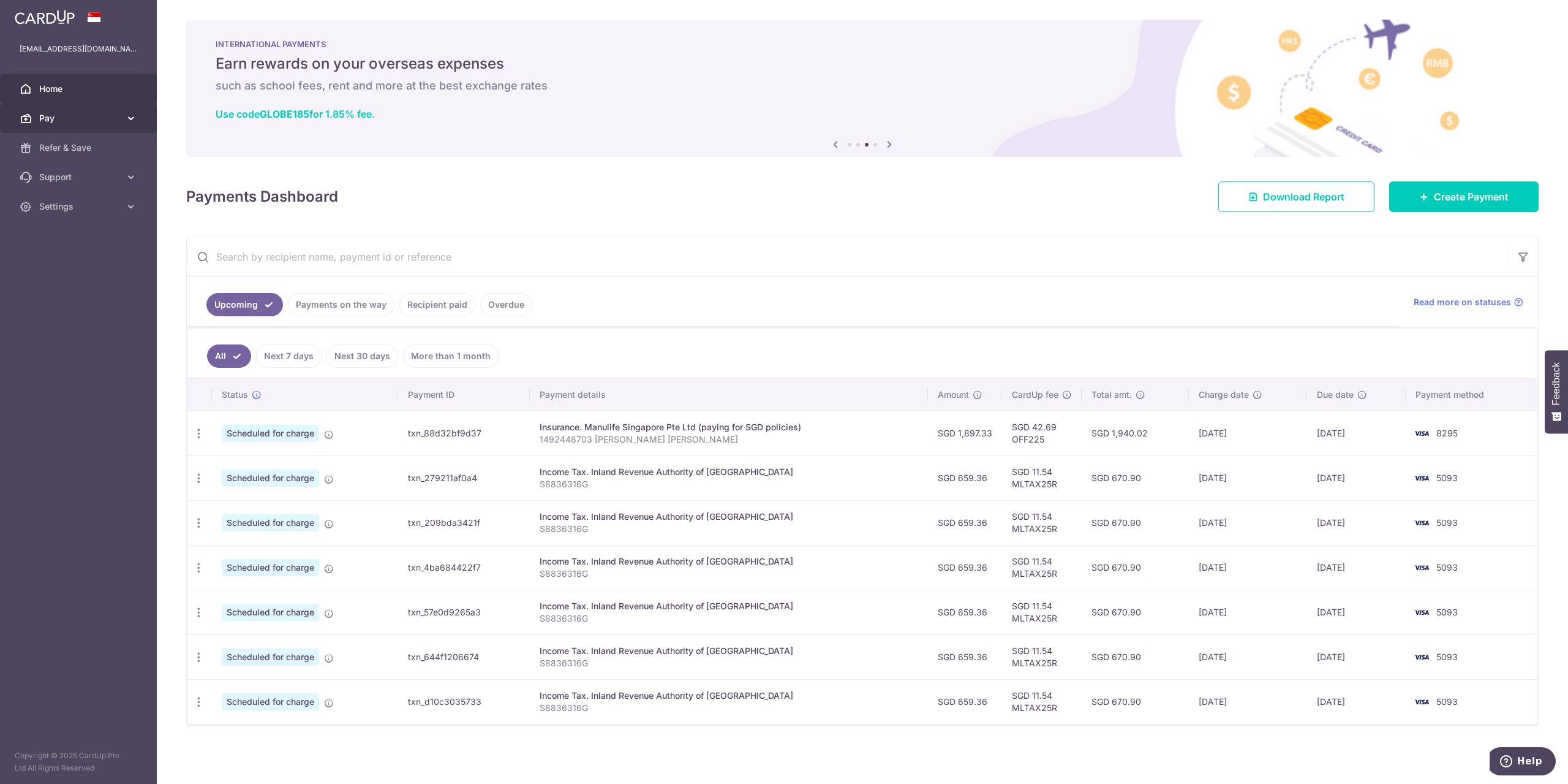
click at [56, 128] on link "Pay" at bounding box center [78, 118] width 157 height 29
click at [58, 144] on span "Payments" at bounding box center [79, 147] width 81 height 13
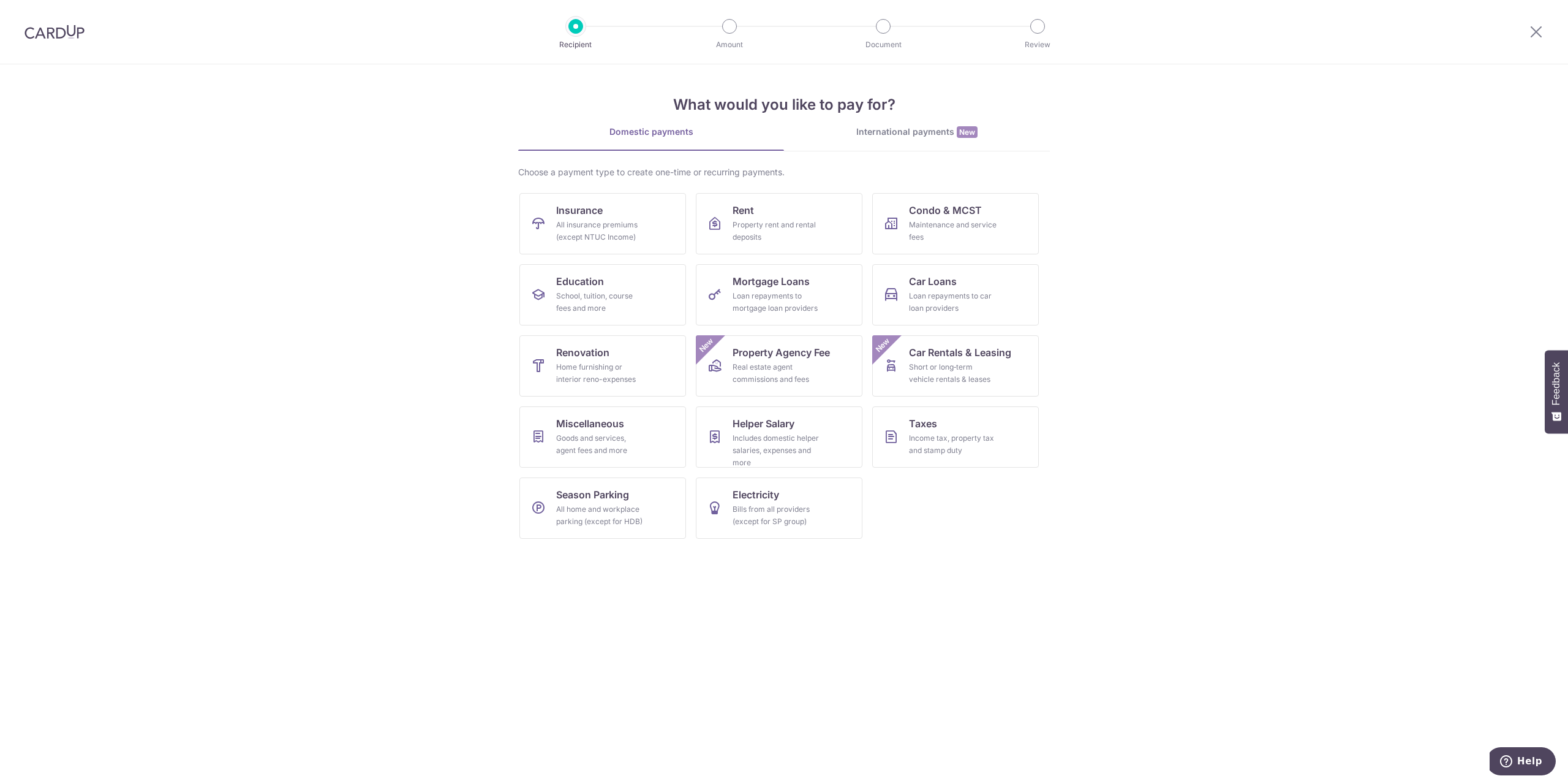
click at [58, 41] on div at bounding box center [55, 31] width 109 height 63
click at [58, 35] on img at bounding box center [55, 31] width 60 height 15
